Goal: Check status

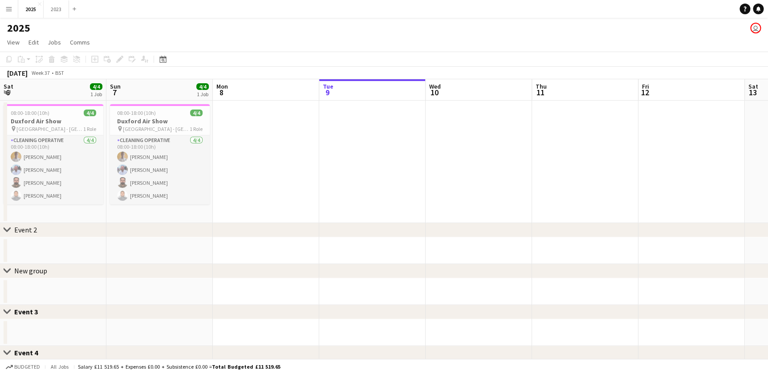
scroll to position [0, 213]
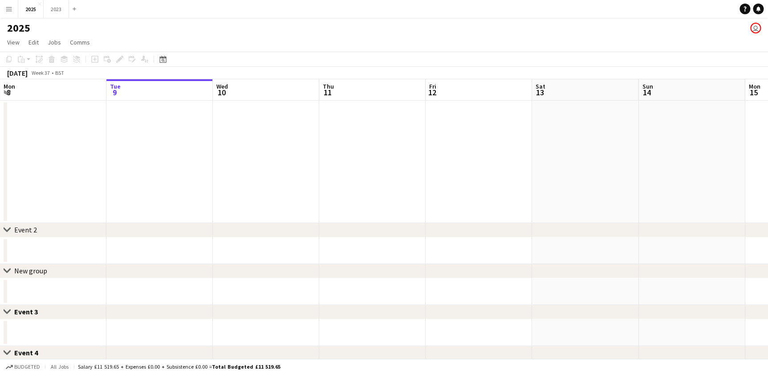
drag, startPoint x: 364, startPoint y: 194, endPoint x: 313, endPoint y: 189, distance: 50.6
click at [228, 198] on app-calendar-viewport "Sat 6 4/4 1 Job Sun 7 4/4 1 Job Mon 8 Tue 9 Wed 10 Thu 11 Fri 12 Sat 13 Sun 14 …" at bounding box center [384, 308] width 768 height 459
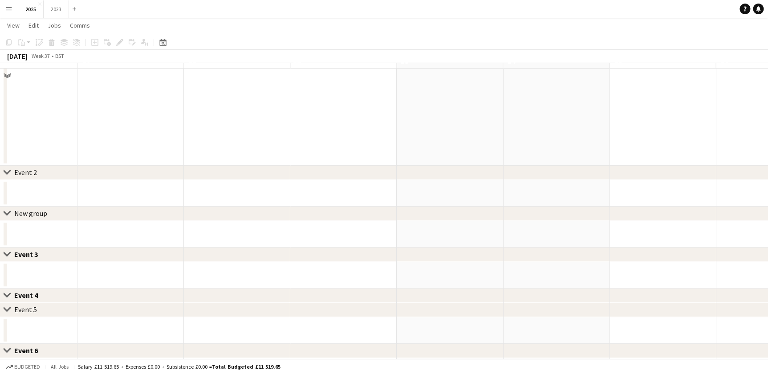
scroll to position [0, 0]
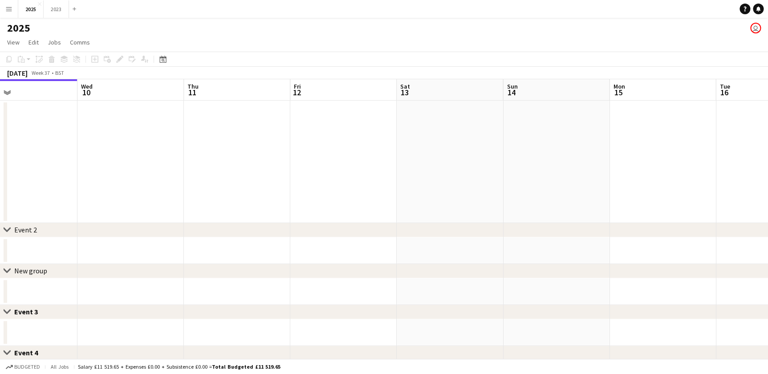
click at [415, 187] on app-calendar-viewport "Sat 6 4/4 1 Job Sun 7 4/4 1 Job Mon 8 Tue 9 Wed 10 Thu 11 Fri 12 Sat 13 Sun 14 …" at bounding box center [384, 308] width 768 height 459
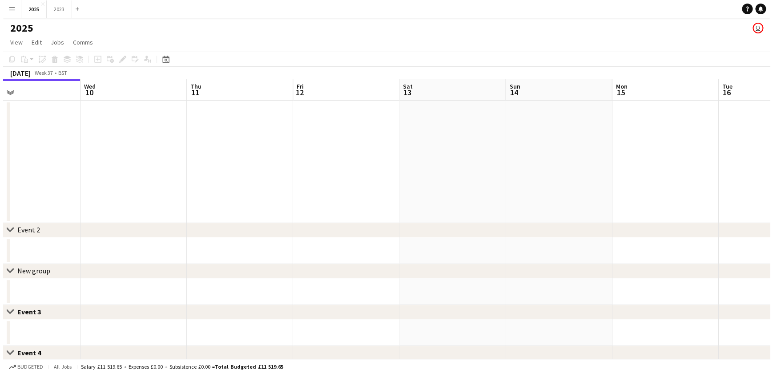
scroll to position [0, 317]
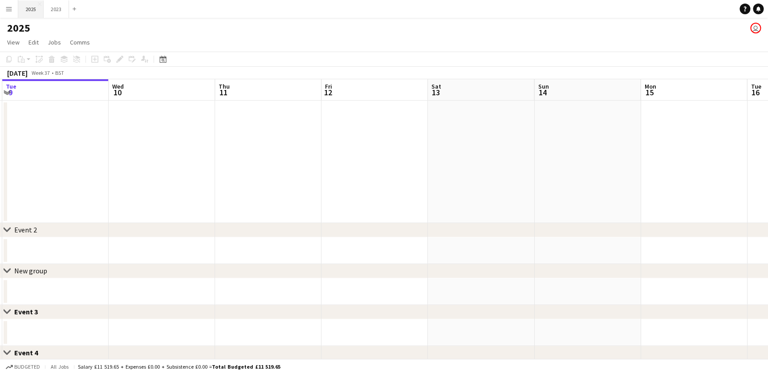
click at [30, 9] on button "2025 Close" at bounding box center [30, 8] width 25 height 17
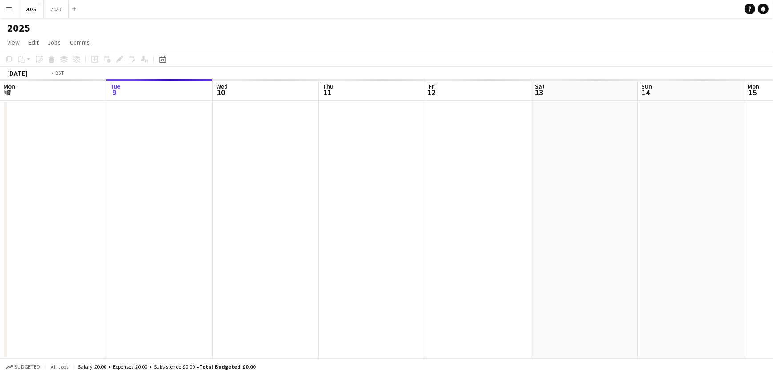
drag, startPoint x: 216, startPoint y: 185, endPoint x: 359, endPoint y: 190, distance: 142.5
click at [376, 189] on app-calendar-viewport "Sat 6 Sun 7 Mon 8 Tue 9 Wed 10 Thu 11 Fri 12 Sat 13 Sun 14 Mon 15 Tue 16 Wed 17…" at bounding box center [386, 218] width 773 height 279
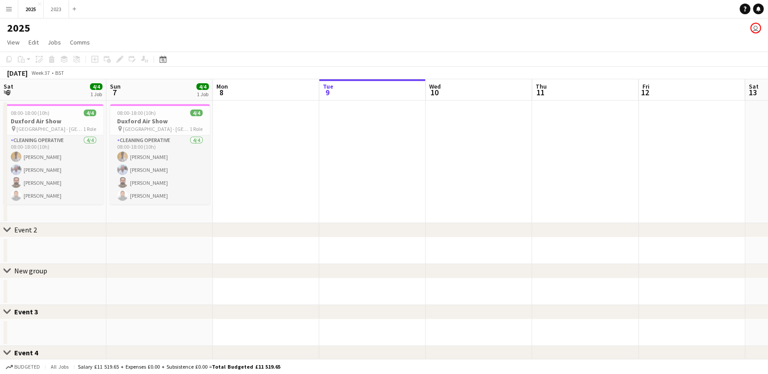
scroll to position [0, 266]
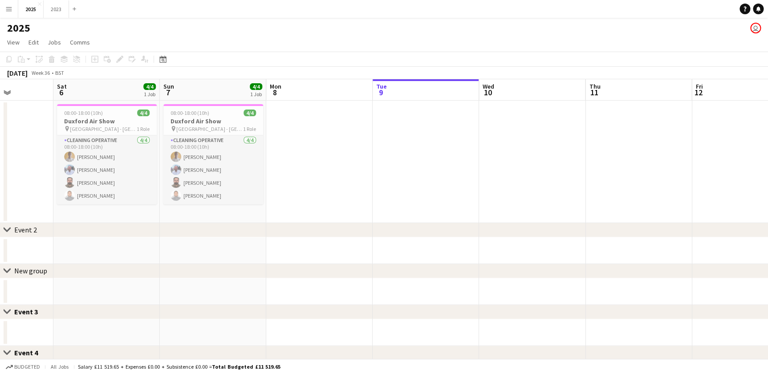
drag, startPoint x: 293, startPoint y: 191, endPoint x: 417, endPoint y: 190, distance: 124.6
click at [417, 190] on app-calendar-viewport "Wed 3 Thu 4 Fri 5 Sat 6 4/4 1 Job Sun 7 4/4 1 Job Mon 8 Tue 9 Wed 10 Thu 11 Fri…" at bounding box center [384, 308] width 768 height 459
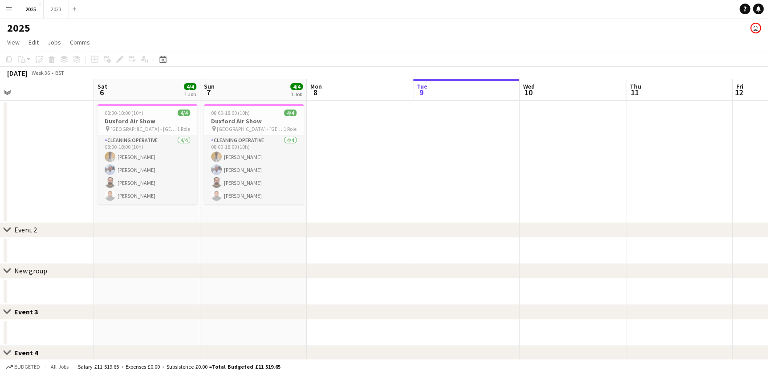
drag, startPoint x: 231, startPoint y: 195, endPoint x: 422, endPoint y: 195, distance: 190.9
click at [422, 195] on app-calendar-viewport "Wed 3 Thu 4 Fri 5 Sat 6 4/4 1 Job Sun 7 4/4 1 Job Mon 8 Tue 9 Wed 10 Thu 11 Fri…" at bounding box center [384, 308] width 768 height 459
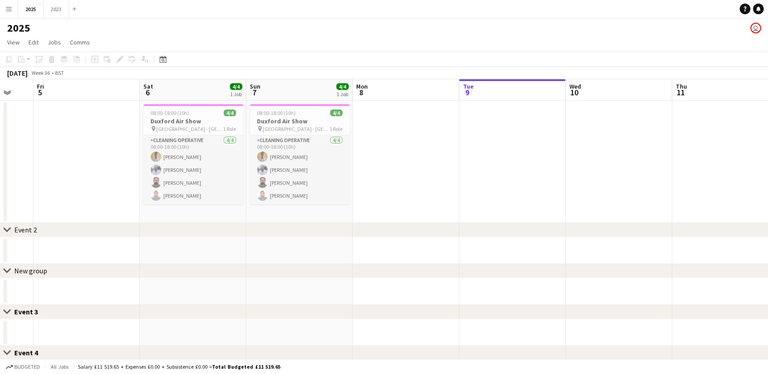
drag, startPoint x: 422, startPoint y: 201, endPoint x: 259, endPoint y: 199, distance: 163.8
click at [219, 200] on app-calendar-viewport "Mon 1 Tue 2 Wed 3 Thu 4 Fri 5 Sat 6 4/4 1 Job Sun 7 4/4 1 Job Mon 8 Tue 9 Wed 1…" at bounding box center [384, 308] width 768 height 459
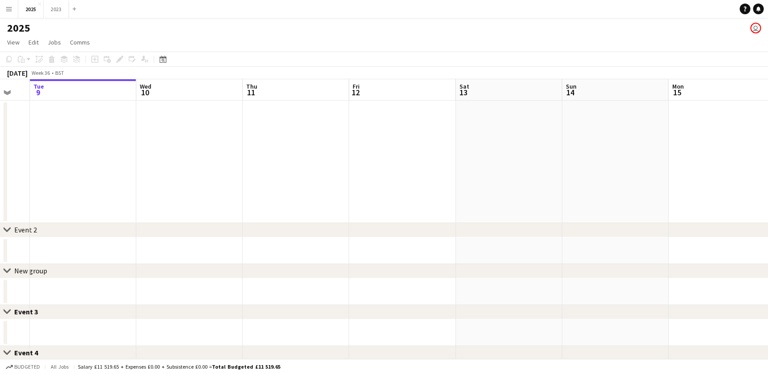
scroll to position [0, 263]
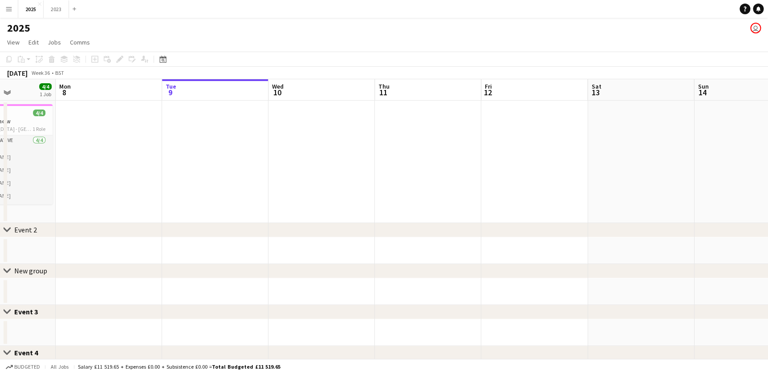
drag, startPoint x: 470, startPoint y: 199, endPoint x: 209, endPoint y: 199, distance: 260.8
click at [209, 199] on app-calendar-viewport "Fri 5 Sat 6 4/4 1 Job Sun 7 4/4 1 Job Mon 8 Tue 9 Wed 10 Thu 11 Fri 12 Sat 13 S…" at bounding box center [384, 308] width 768 height 459
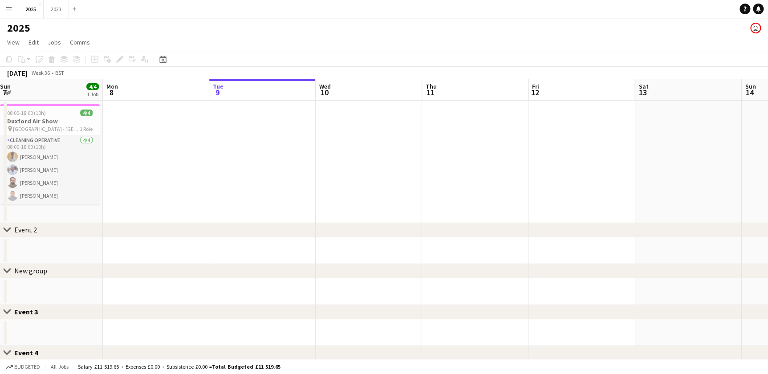
click at [466, 190] on app-calendar-viewport "Fri 5 Sat 6 4/4 1 Job Sun 7 4/4 1 Job Mon 8 Tue 9 Wed 10 Thu 11 Fri 12 Sat 13 S…" at bounding box center [384, 308] width 768 height 459
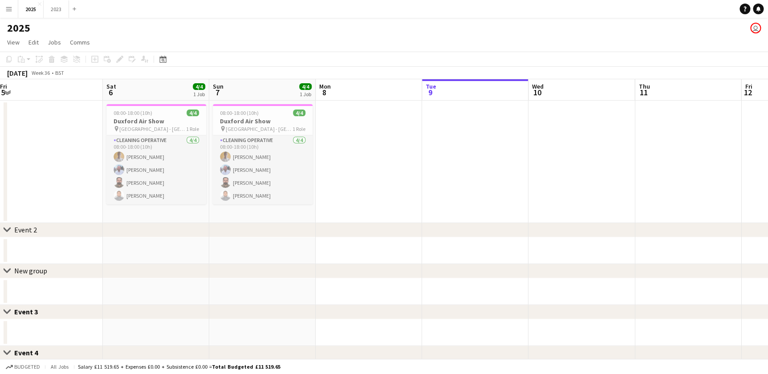
scroll to position [0, 198]
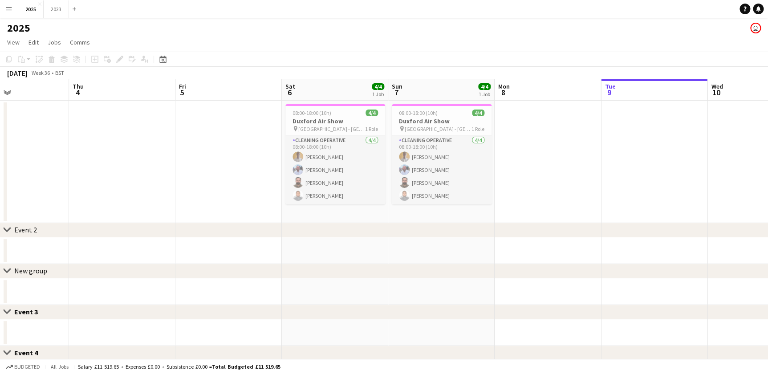
drag, startPoint x: 327, startPoint y: 210, endPoint x: 525, endPoint y: 211, distance: 198.0
click at [525, 211] on app-calendar-viewport "Mon 1 Tue 2 Wed 3 Thu 4 Fri 5 Sat 6 4/4 1 Job Sun 7 4/4 1 Job Mon 8 Tue 9 Wed 1…" at bounding box center [384, 308] width 768 height 459
